Goal: Contribute content

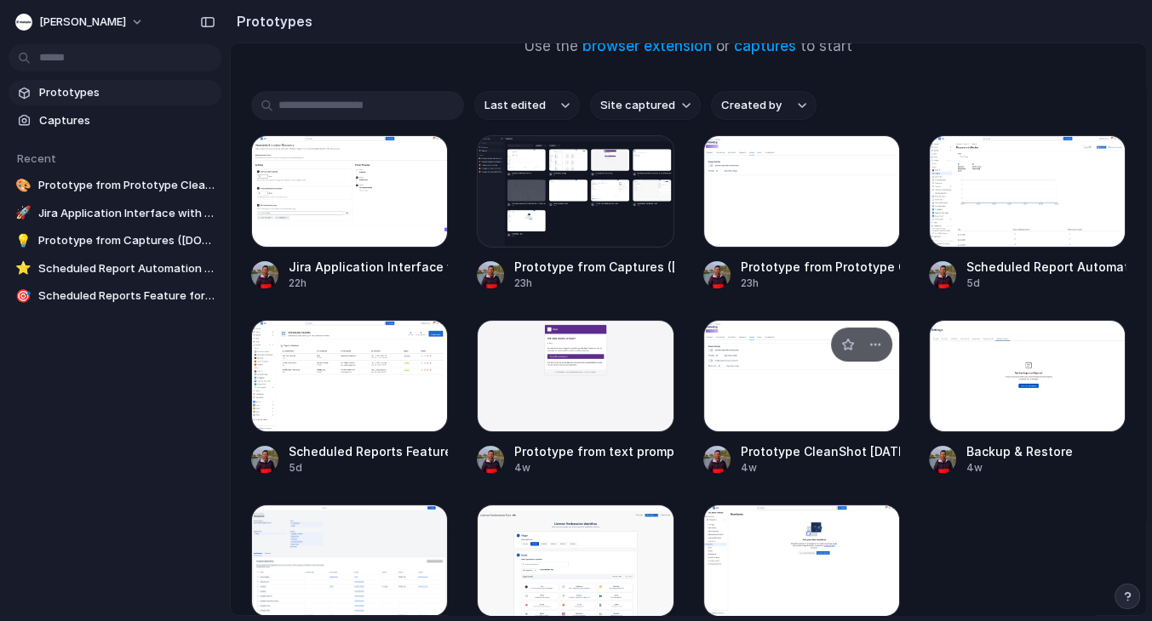
scroll to position [172, 0]
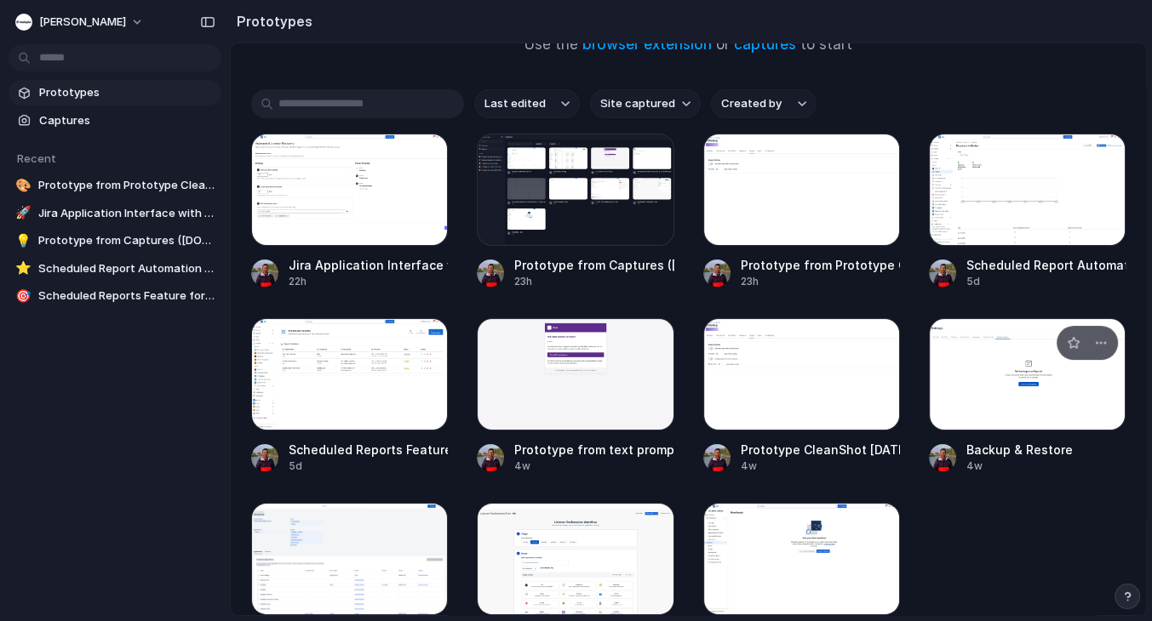
click at [1004, 392] on div at bounding box center [1027, 374] width 197 height 112
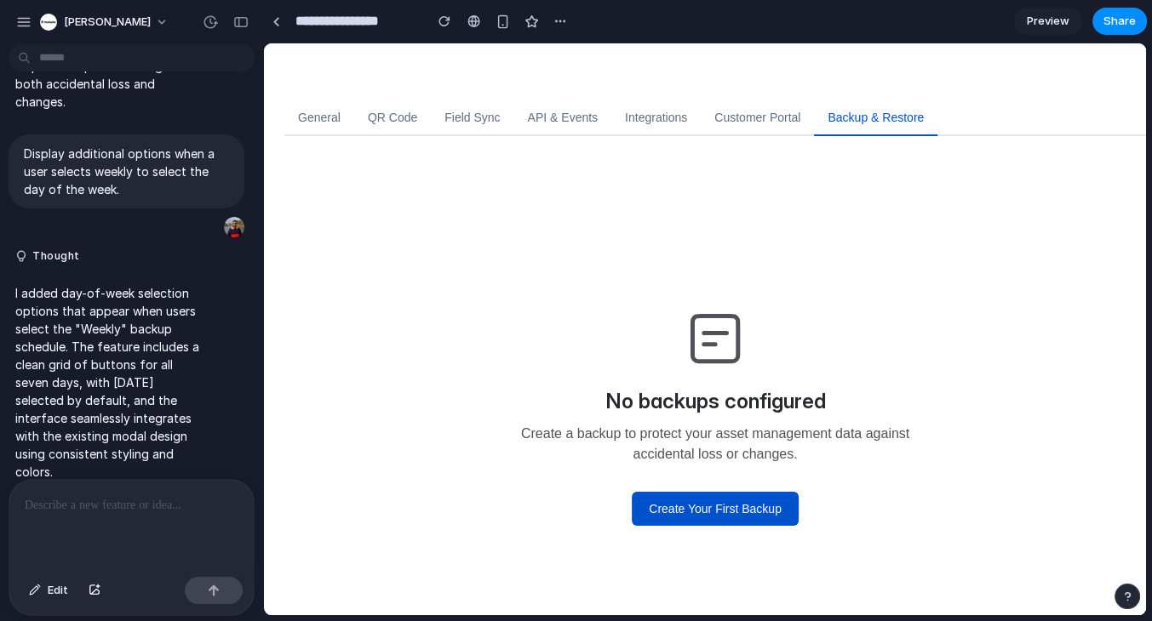
scroll to position [73, 0]
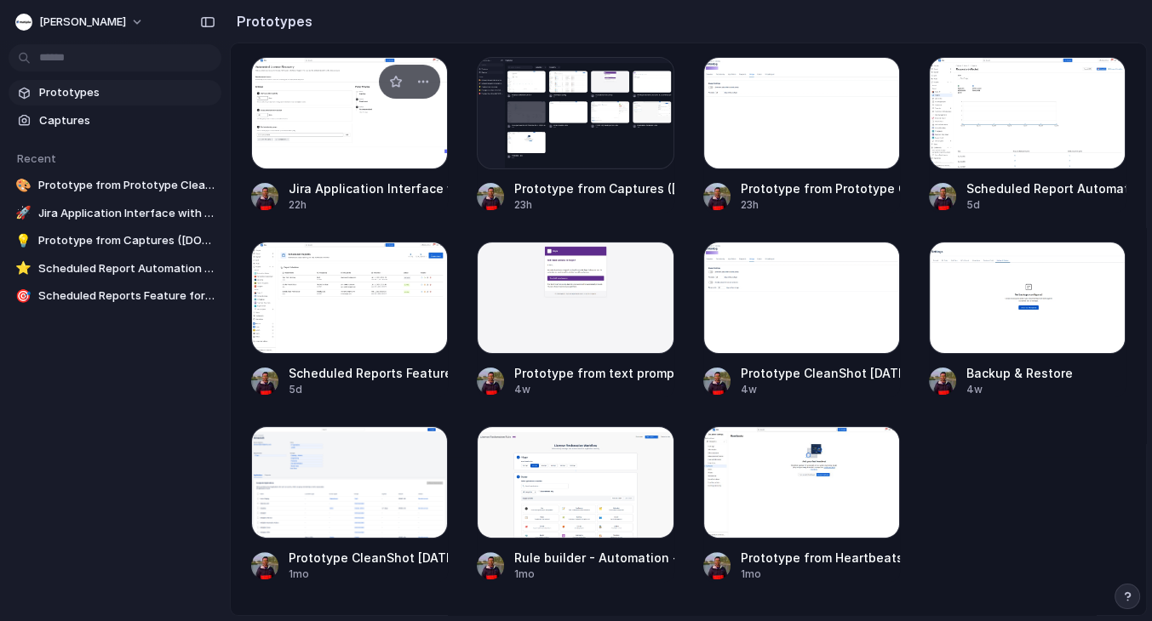
scroll to position [319, 0]
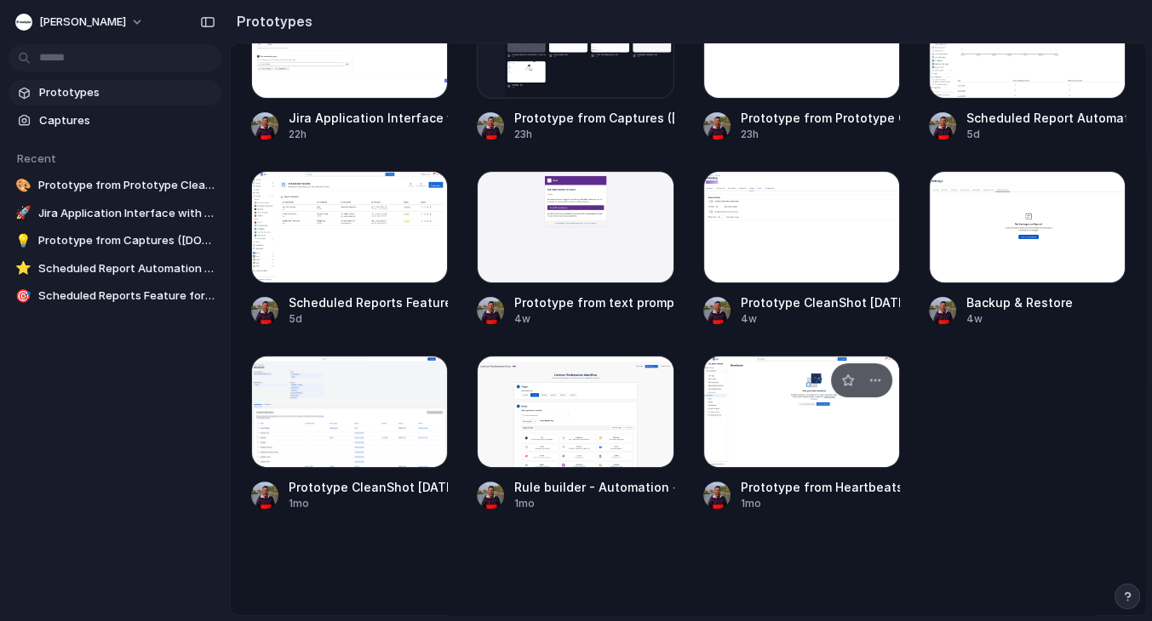
click at [807, 455] on div at bounding box center [801, 412] width 197 height 112
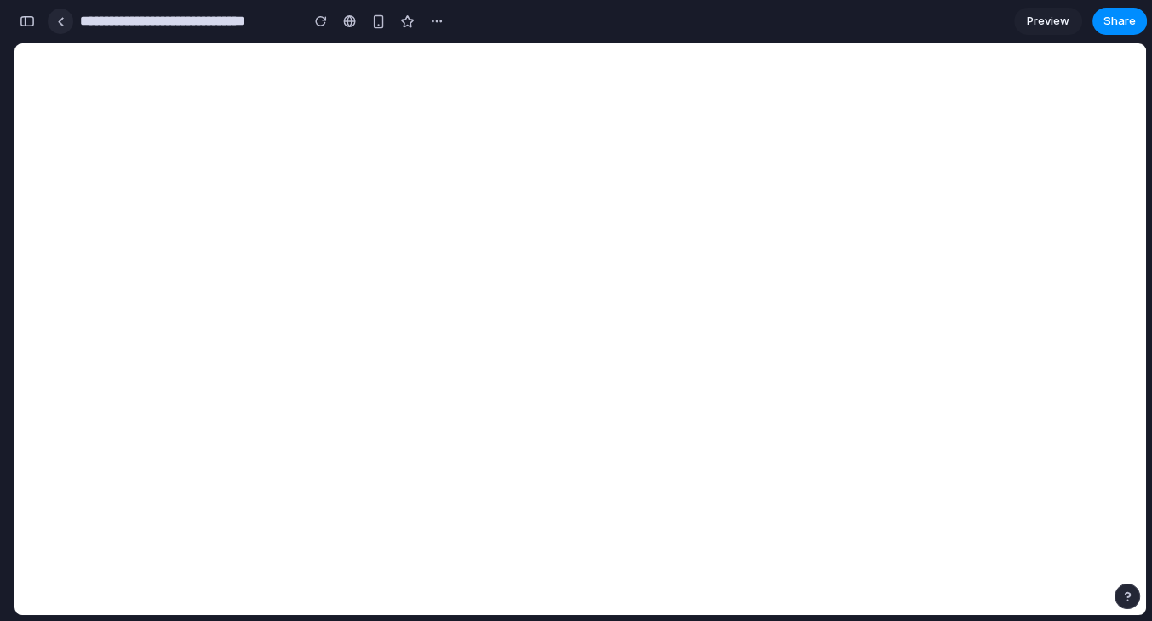
click at [59, 18] on div at bounding box center [61, 21] width 8 height 9
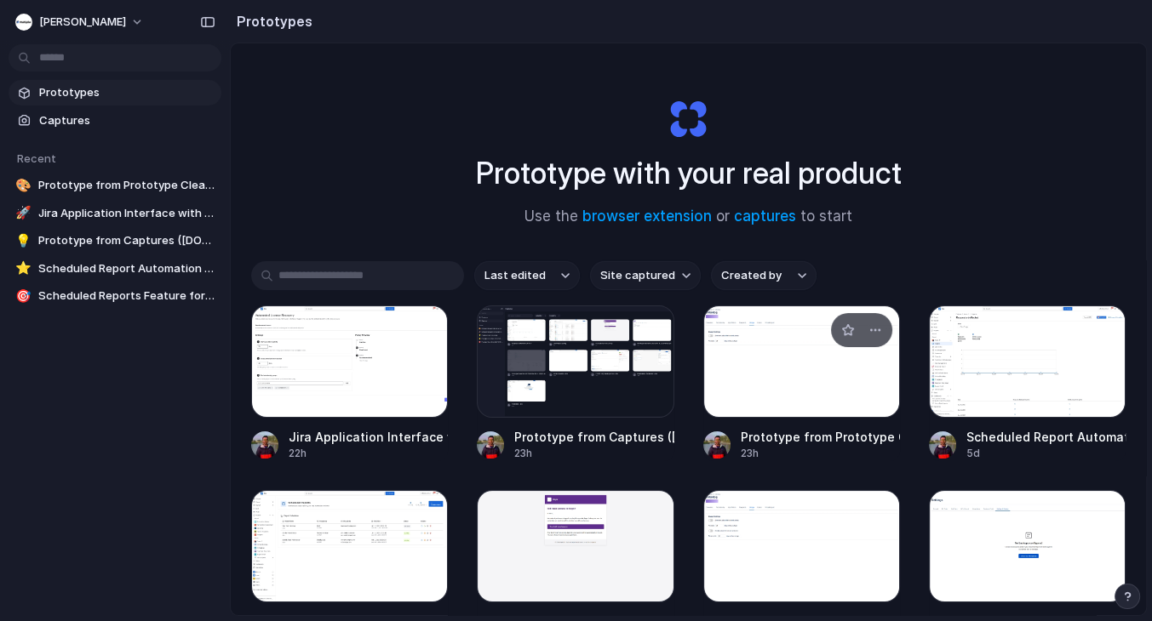
scroll to position [319, 0]
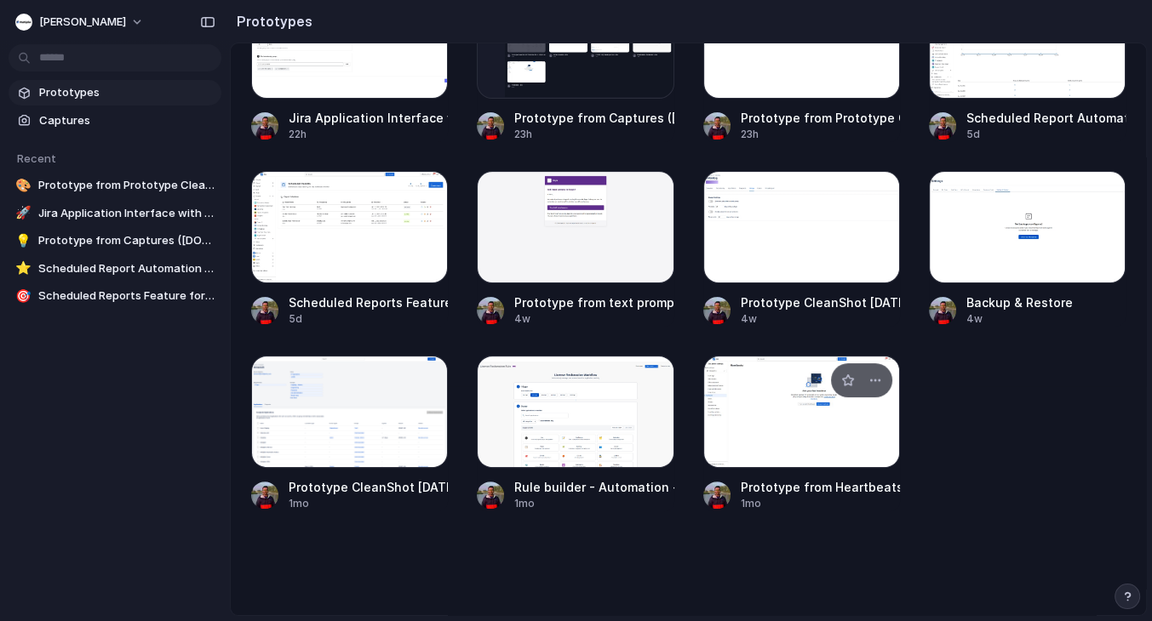
click at [753, 426] on div at bounding box center [801, 412] width 197 height 112
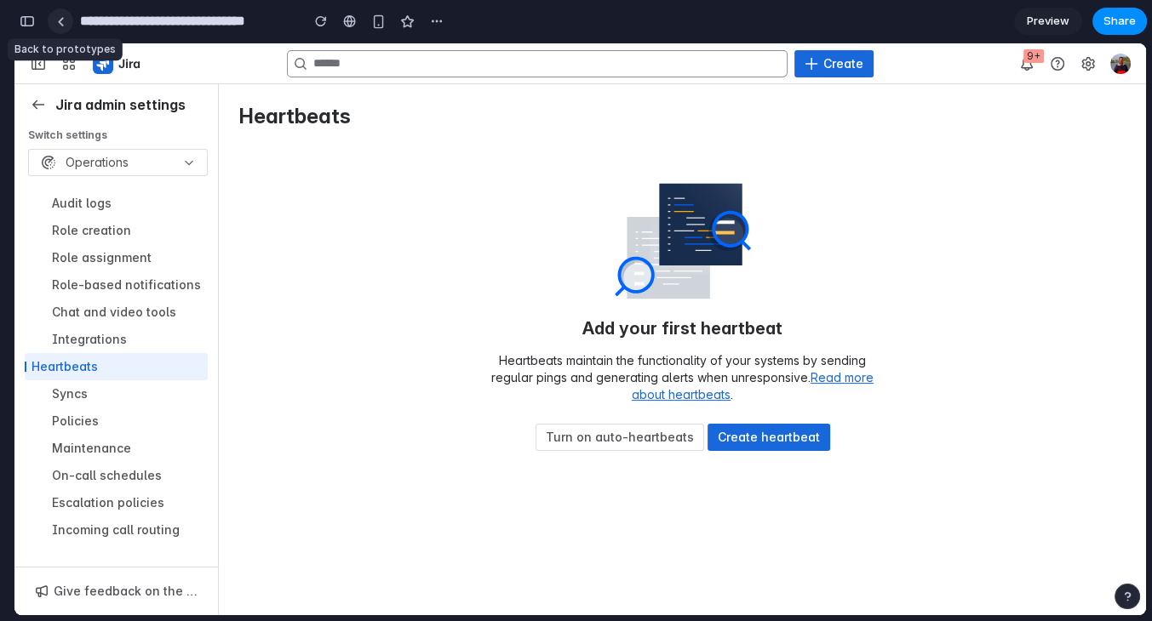
click at [61, 26] on link at bounding box center [61, 22] width 26 height 26
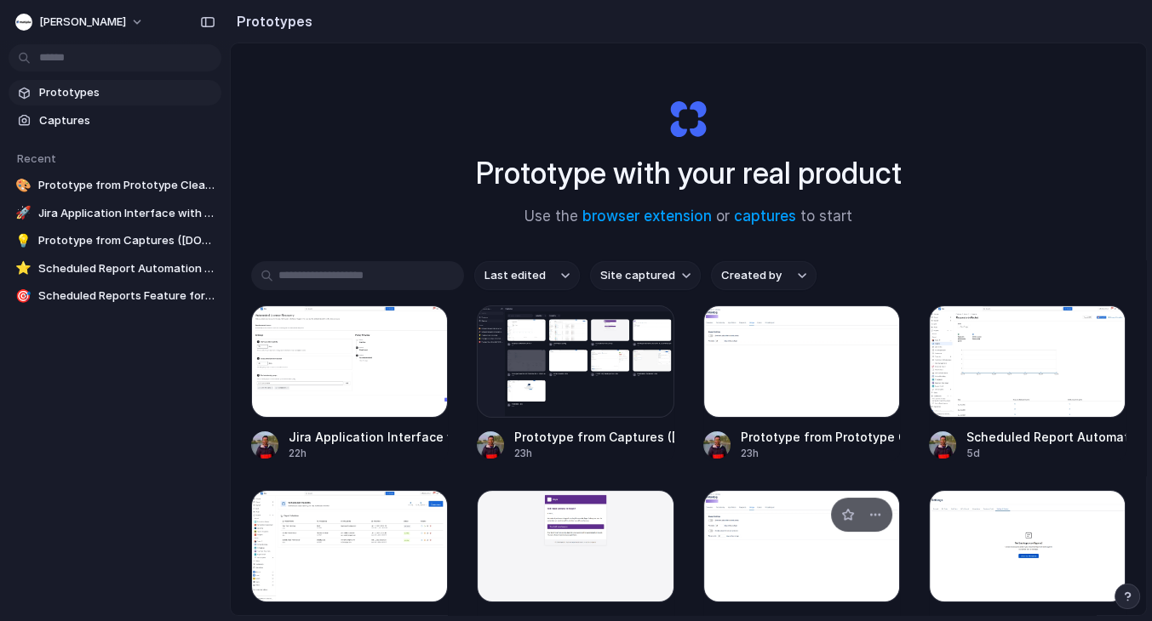
scroll to position [319, 0]
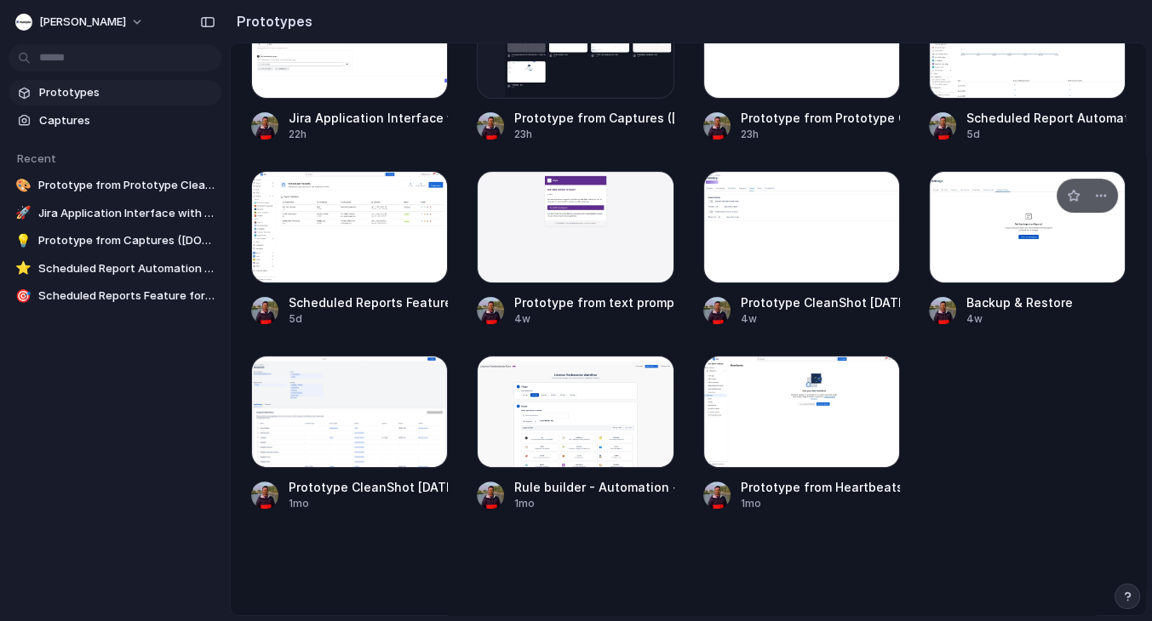
click at [1025, 248] on div at bounding box center [1027, 227] width 197 height 112
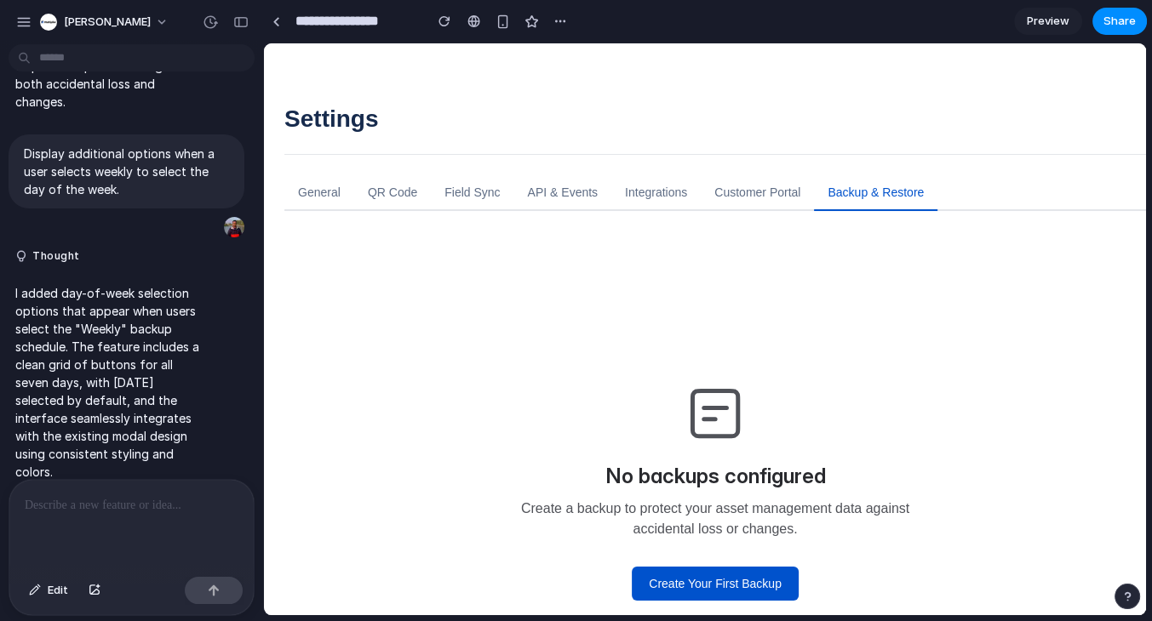
click at [187, 500] on p at bounding box center [132, 505] width 214 height 20
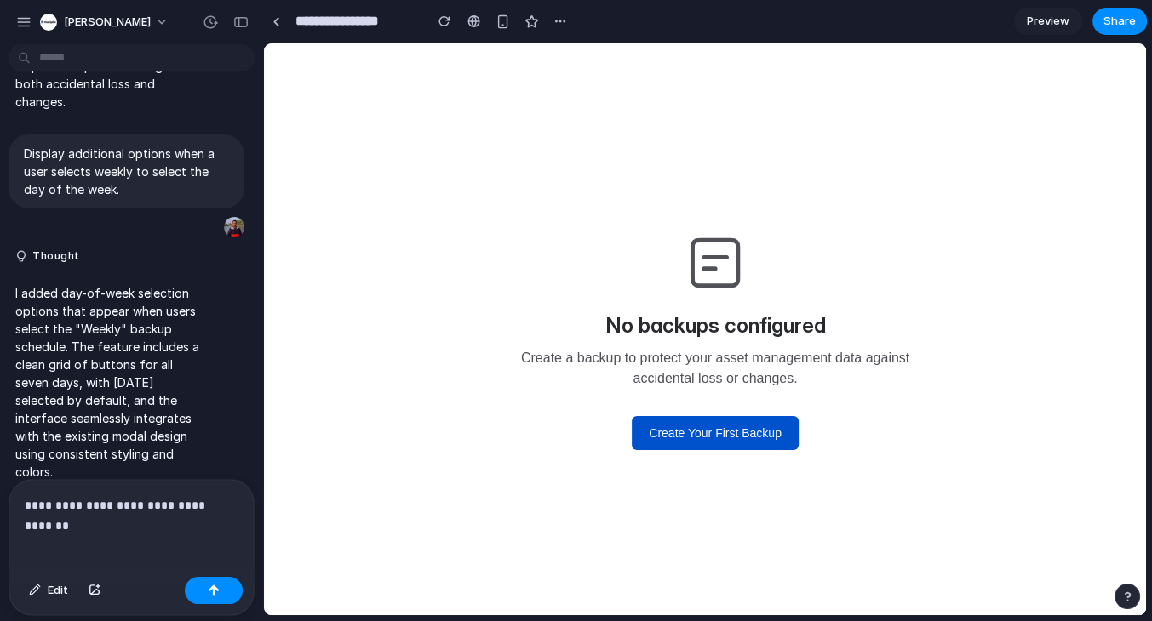
scroll to position [5550, 0]
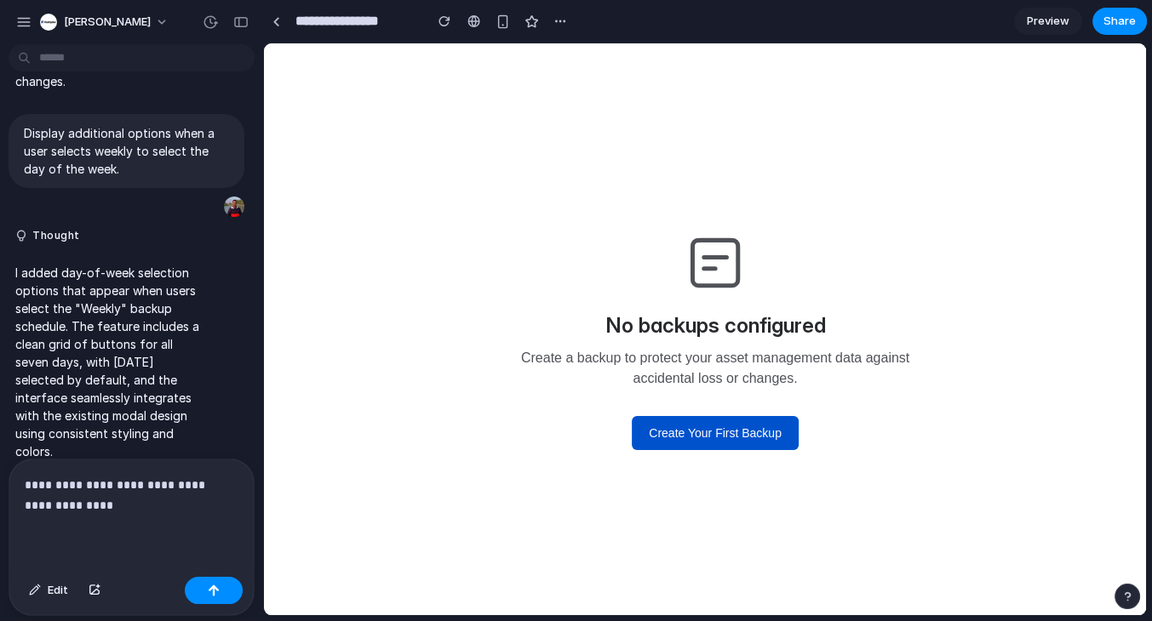
click at [596, 342] on div "No backups configured Create a backup to protect your asset management data aga…" at bounding box center [715, 339] width 409 height 221
